Goal: Find specific page/section: Find specific page/section

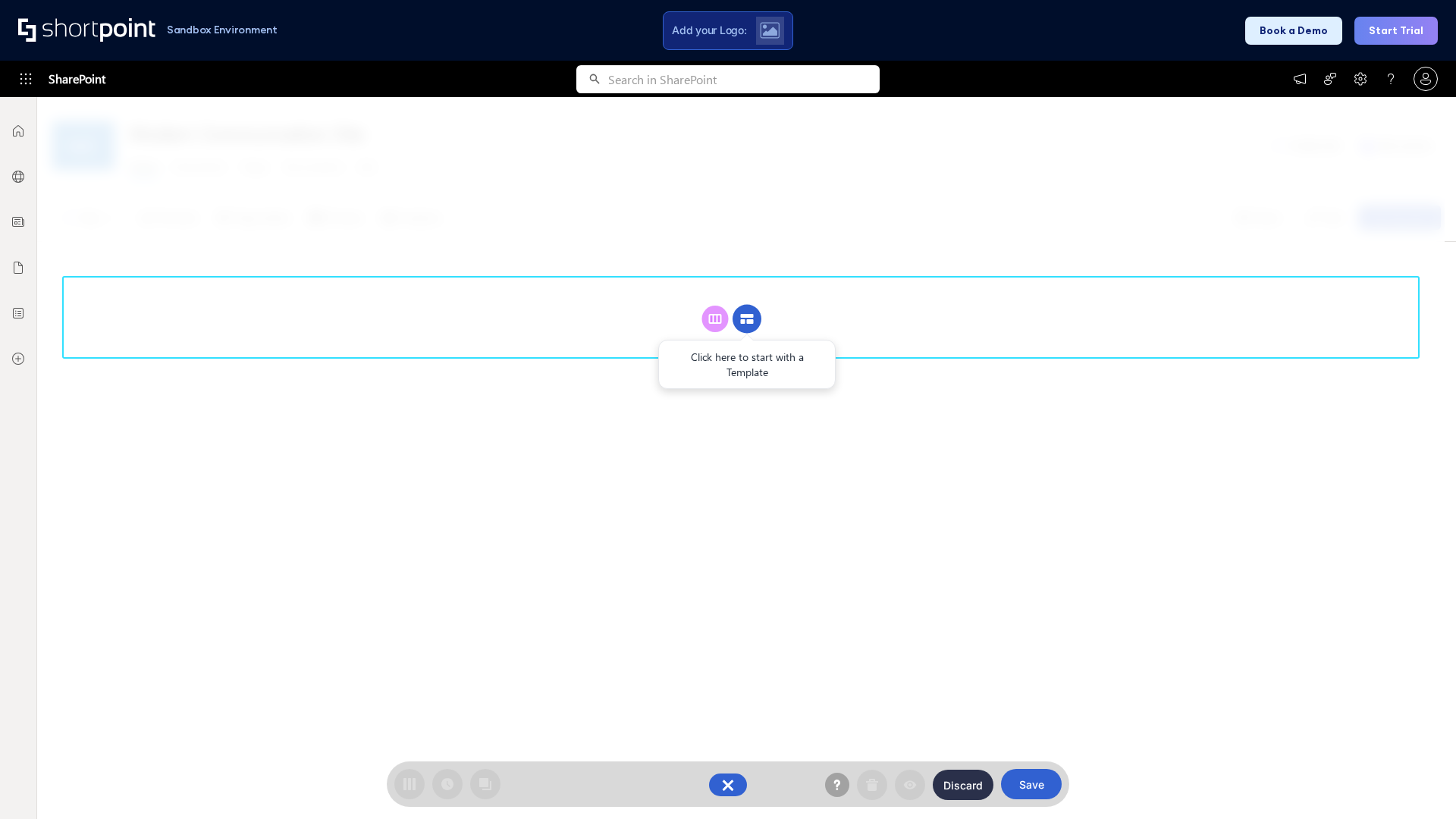
click at [747, 318] on circle at bounding box center [747, 319] width 29 height 29
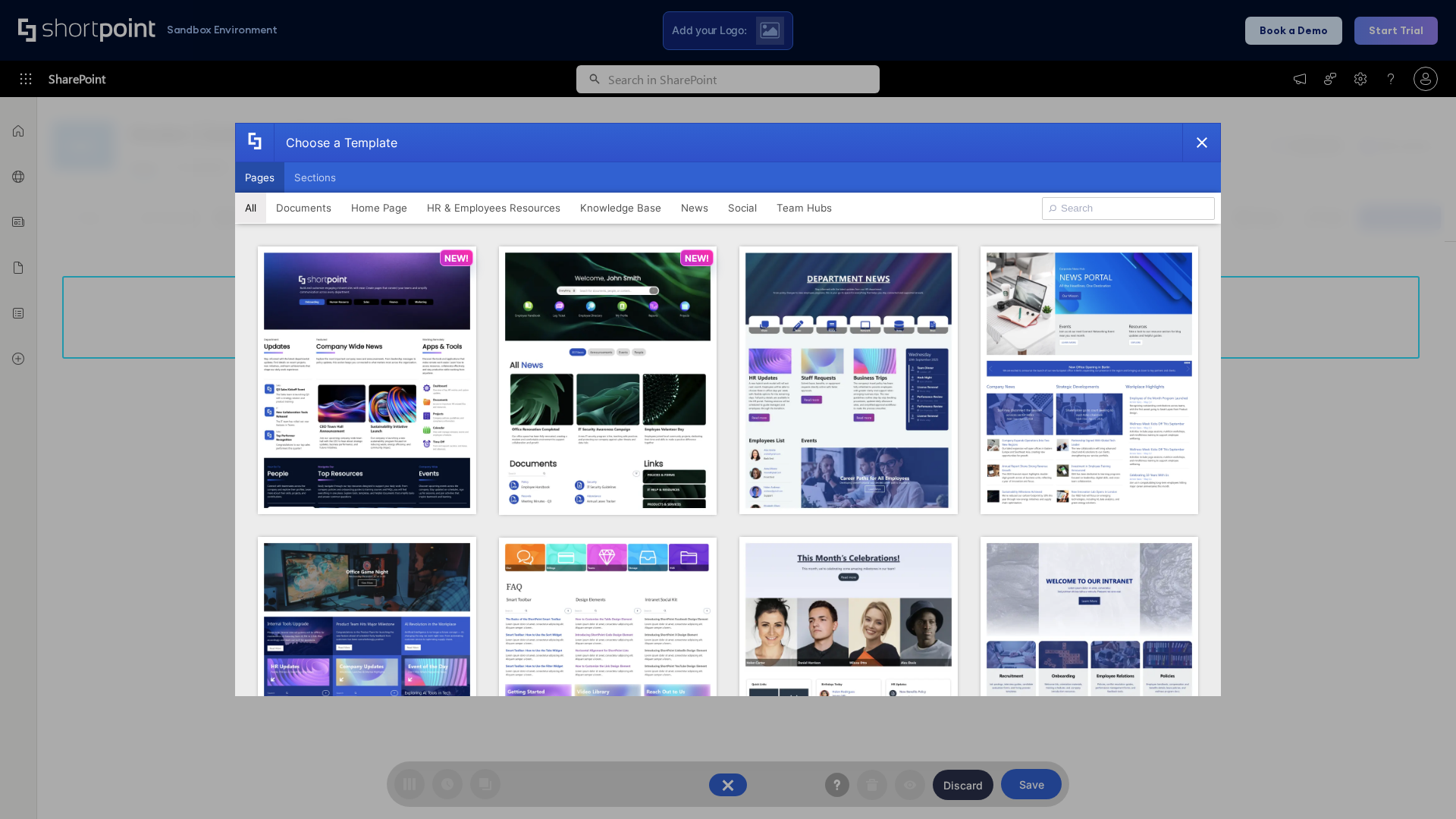
click at [259, 177] on button "Pages" at bounding box center [259, 177] width 49 height 31
type input "Intranet Layout 6"
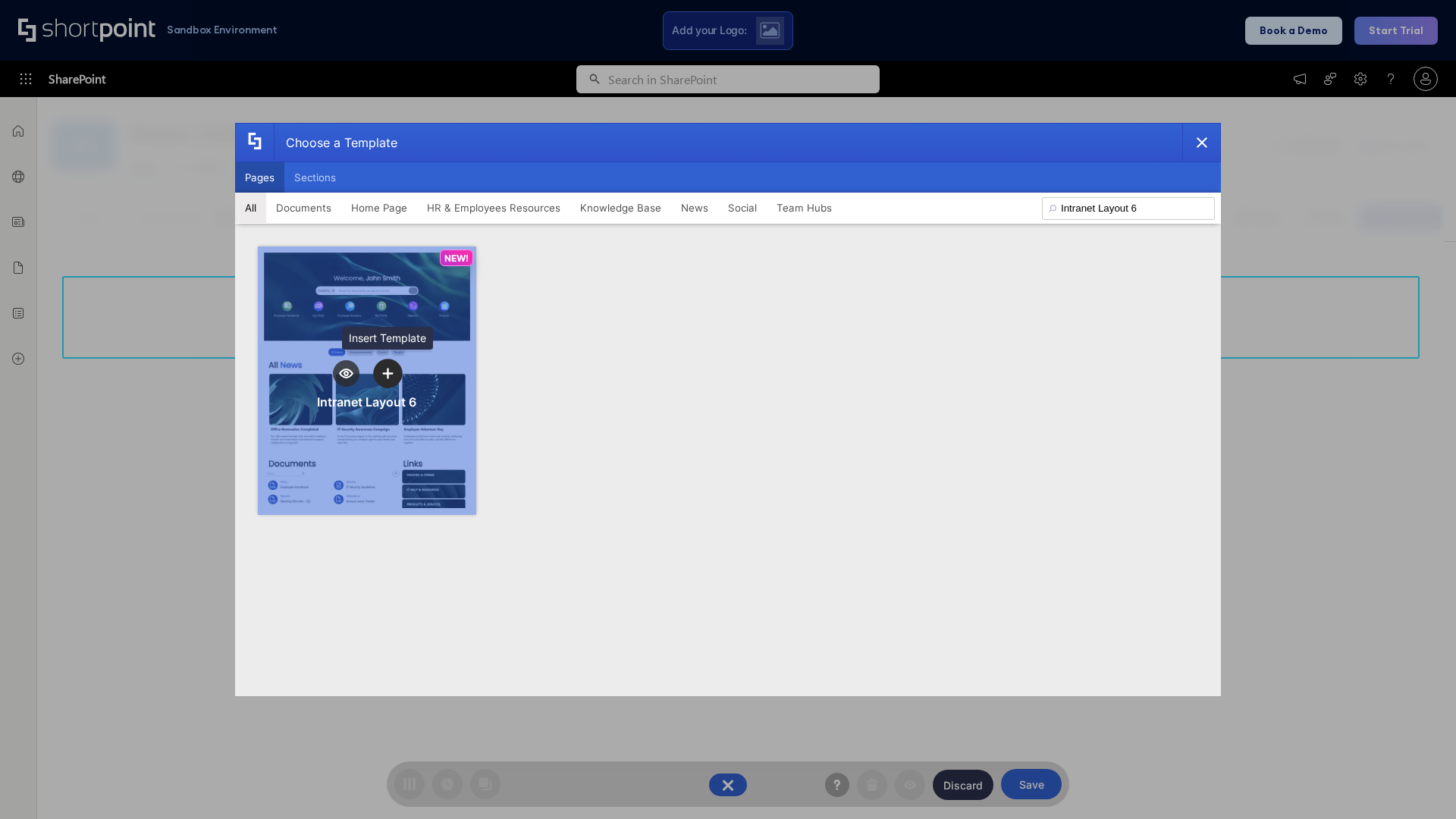
click at [387, 373] on icon "template selector" at bounding box center [388, 373] width 11 height 11
